Goal: Contribute content

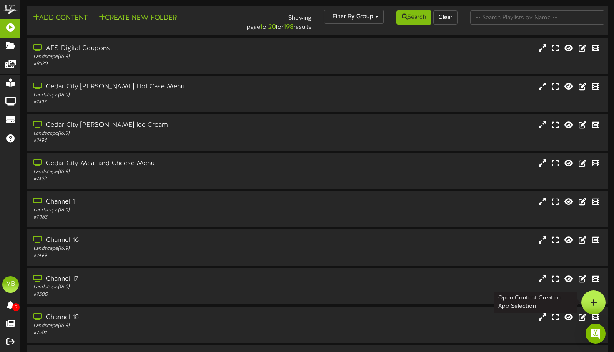
click at [598, 302] on div at bounding box center [594, 302] width 24 height 24
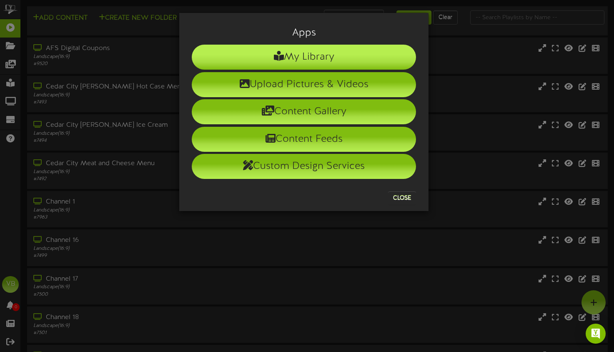
click at [307, 53] on li "My Library" at bounding box center [304, 57] width 224 height 25
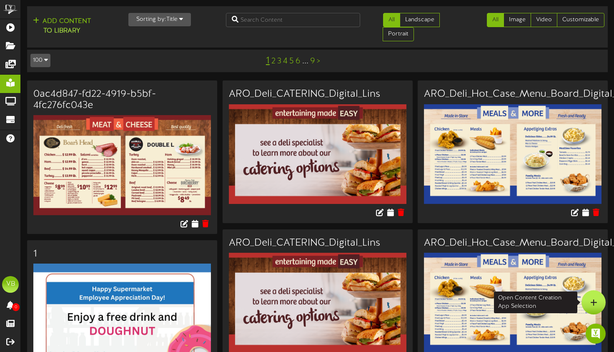
click at [596, 305] on icon at bounding box center [594, 303] width 7 height 8
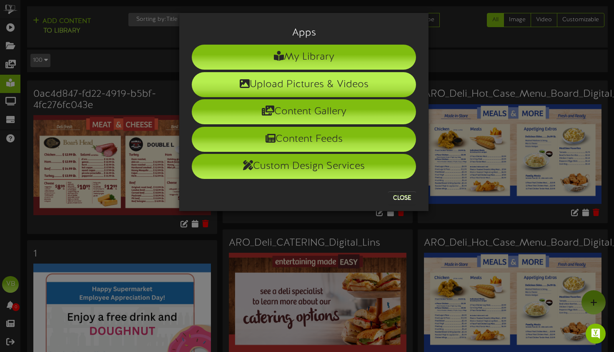
click at [322, 85] on li "Upload Pictures & Videos" at bounding box center [304, 84] width 224 height 25
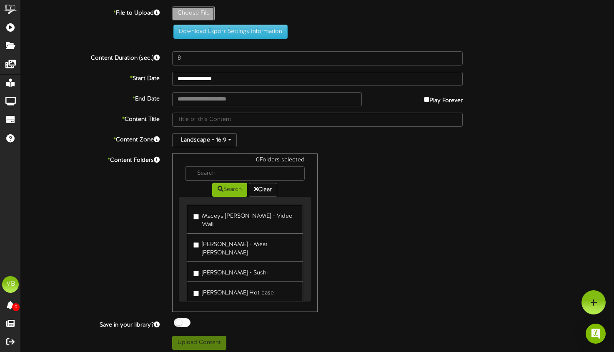
type input "**********"
type input "ARO_TeamMemberAppreciationWeek2025_ScreenTemplates_631859__Quotes"
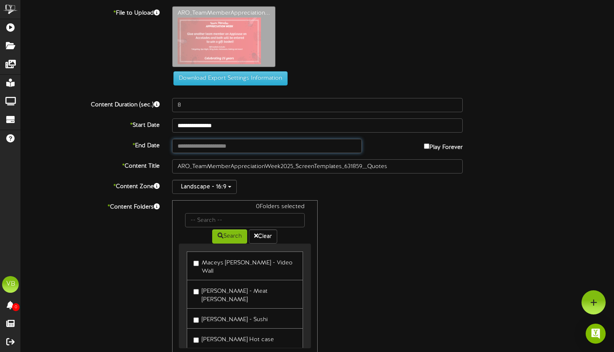
click at [237, 143] on input "text" at bounding box center [266, 146] width 189 height 14
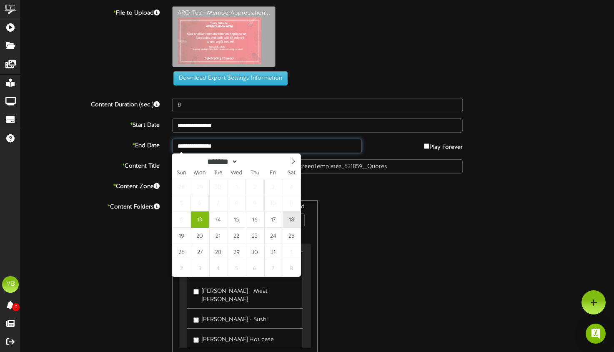
type input "**********"
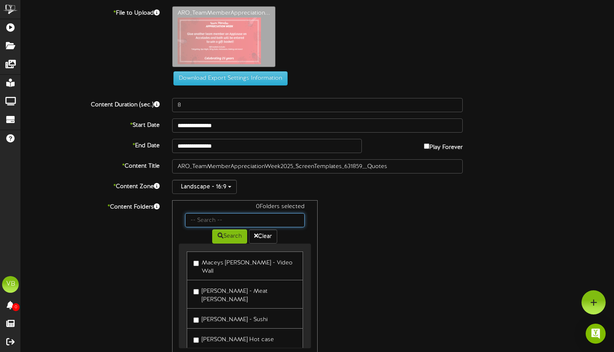
click at [252, 221] on input "text" at bounding box center [244, 220] width 119 height 14
type input "all"
click at [221, 236] on icon at bounding box center [221, 236] width 6 height 6
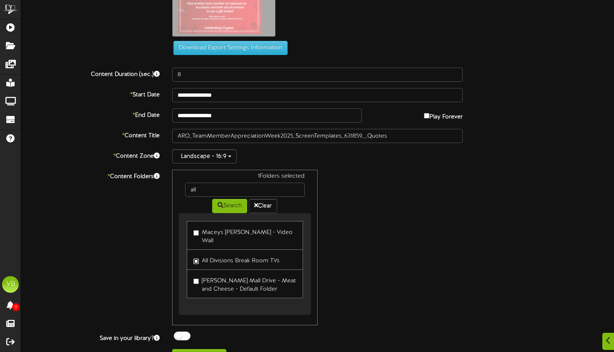
scroll to position [40, 0]
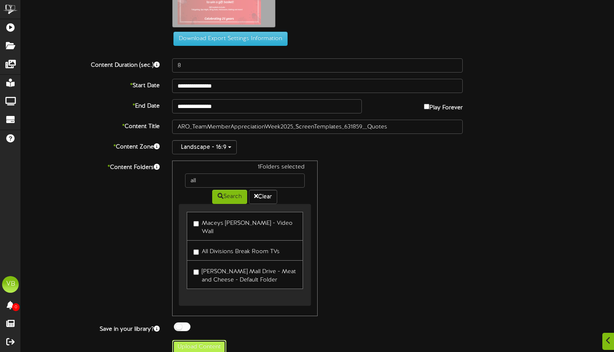
click at [198, 340] on button "Upload Content" at bounding box center [199, 347] width 54 height 14
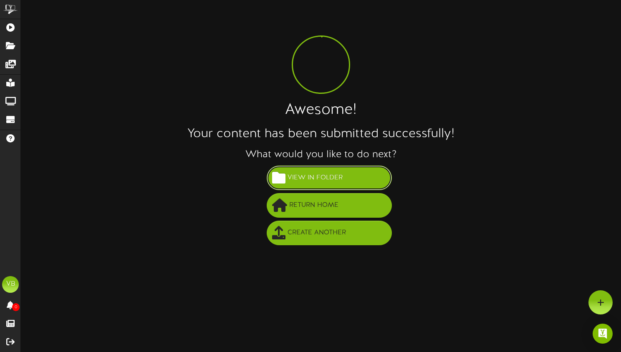
click at [327, 173] on span "View in Folder" at bounding box center [314, 178] width 59 height 14
